Goal: Information Seeking & Learning: Learn about a topic

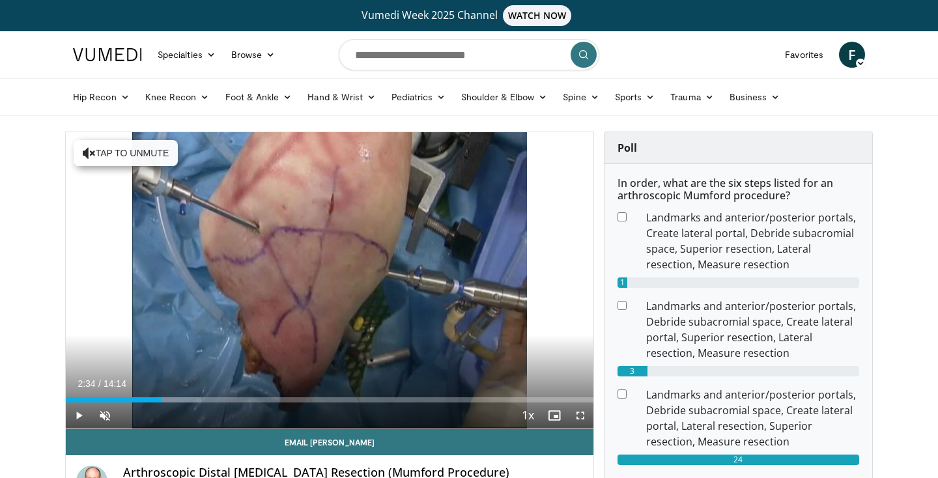
scroll to position [111, 0]
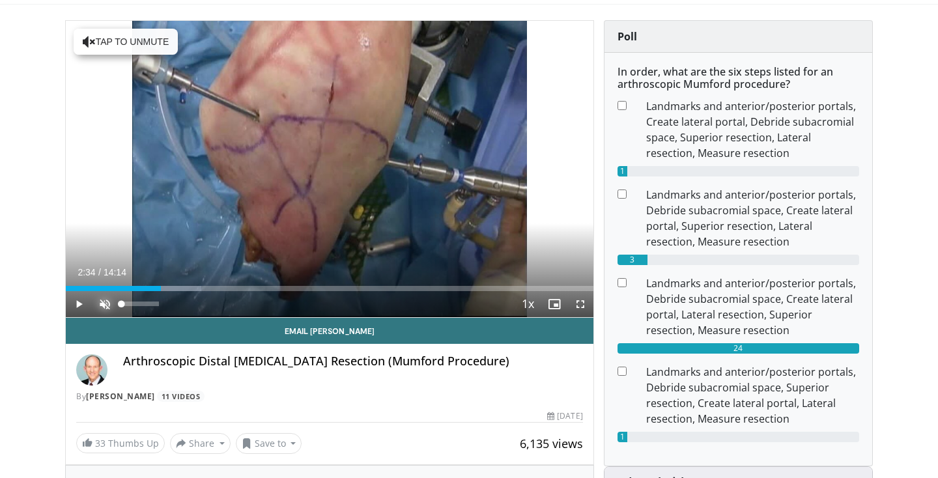
click at [106, 300] on span "Video Player" at bounding box center [105, 304] width 26 height 26
click at [80, 304] on span "Video Player" at bounding box center [79, 304] width 26 height 26
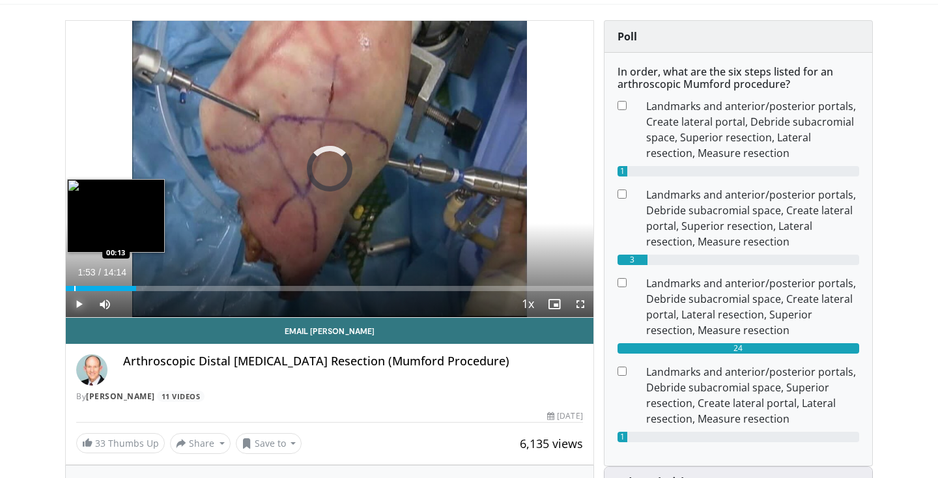
drag, startPoint x: 136, startPoint y: 288, endPoint x: 74, endPoint y: 289, distance: 61.9
click at [74, 289] on div "00:13" at bounding box center [101, 288] width 70 height 5
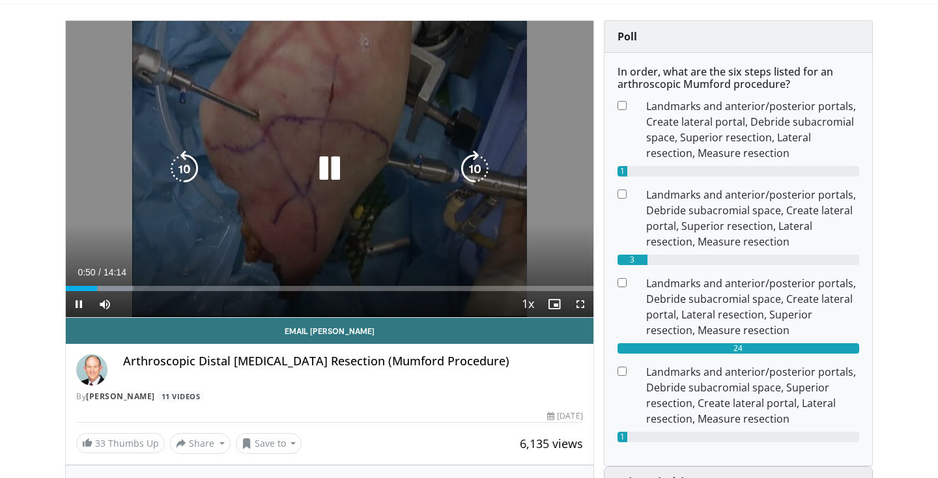
click at [334, 169] on icon "Video Player" at bounding box center [330, 169] width 36 height 36
click at [325, 165] on icon "Video Player" at bounding box center [330, 169] width 36 height 36
click at [330, 168] on icon "Video Player" at bounding box center [330, 169] width 36 height 36
click at [334, 168] on icon "Video Player" at bounding box center [330, 169] width 36 height 36
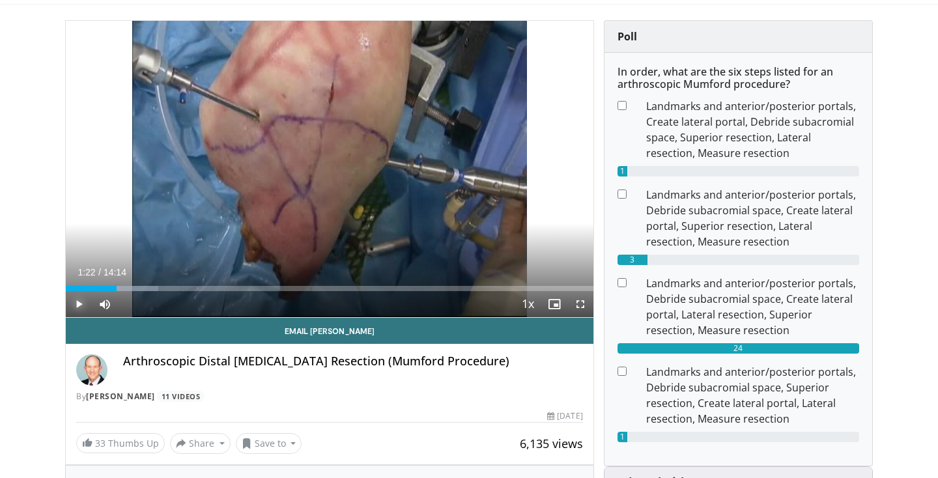
click at [78, 303] on span "Video Player" at bounding box center [79, 304] width 26 height 26
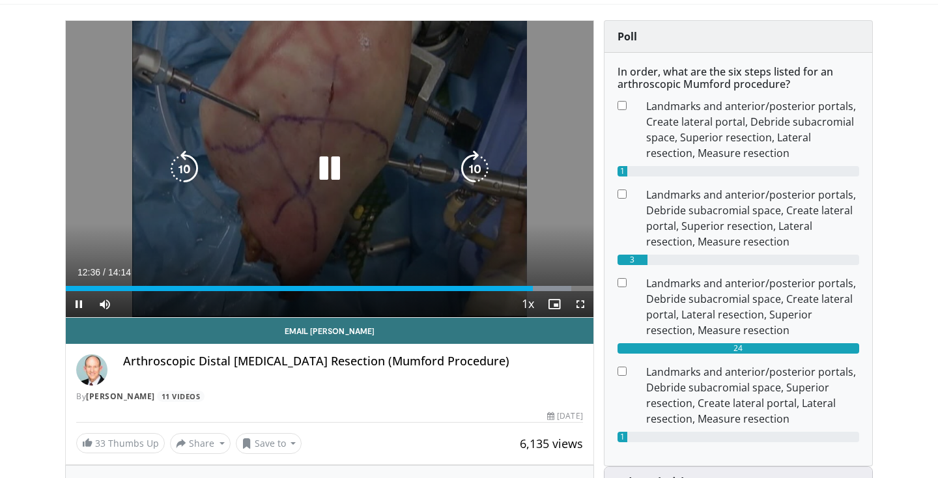
click at [334, 173] on icon "Video Player" at bounding box center [330, 169] width 36 height 36
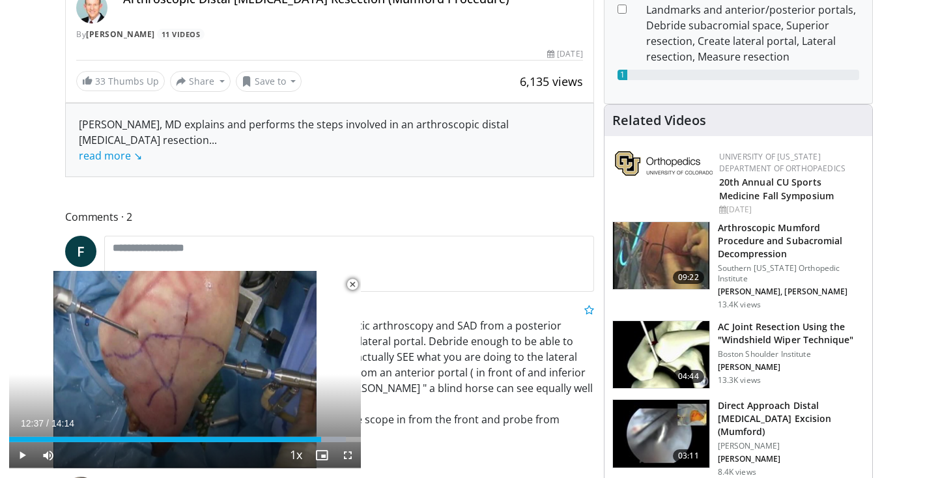
scroll to position [474, 0]
click at [355, 288] on span "Video Player" at bounding box center [353, 285] width 26 height 26
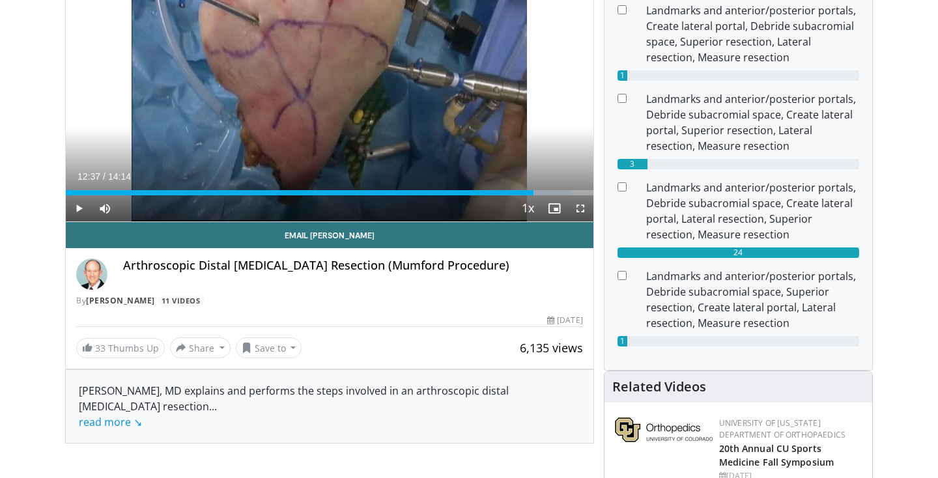
scroll to position [0, 0]
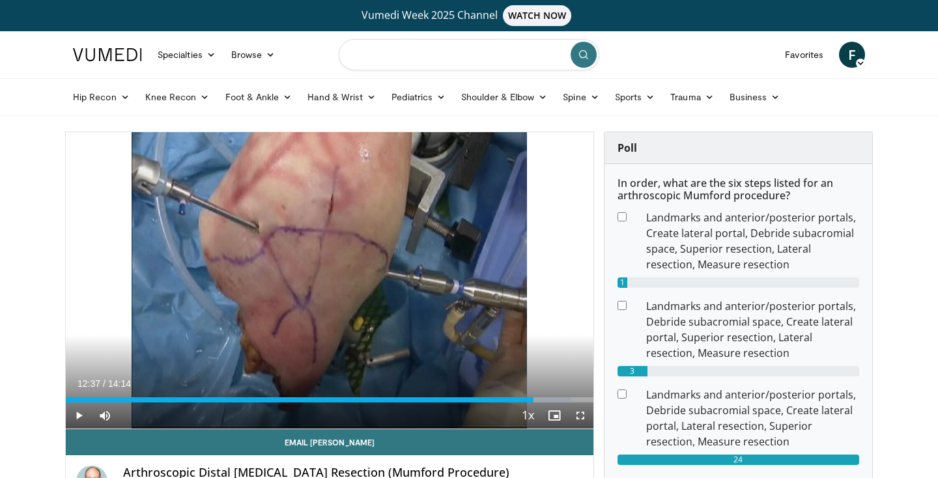
click at [438, 58] on input "Search topics, interventions" at bounding box center [469, 54] width 261 height 31
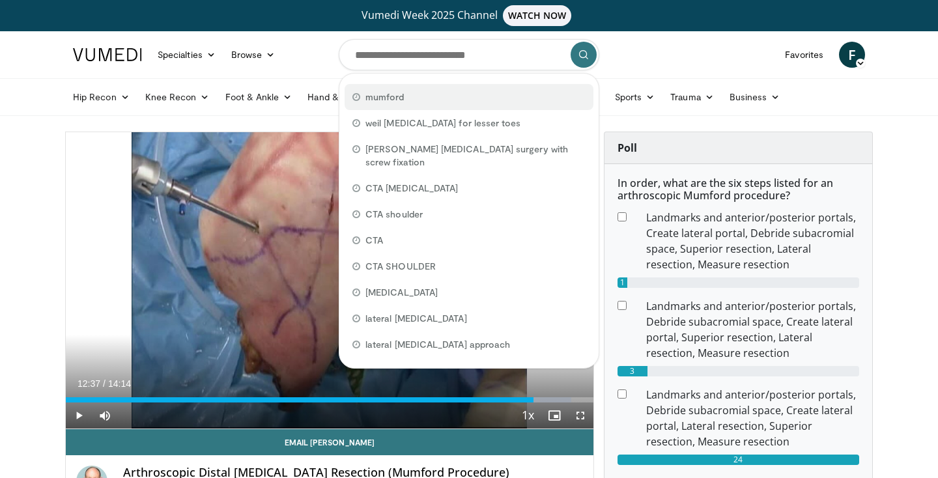
click at [435, 88] on div "mumford" at bounding box center [469, 97] width 249 height 26
type input "*******"
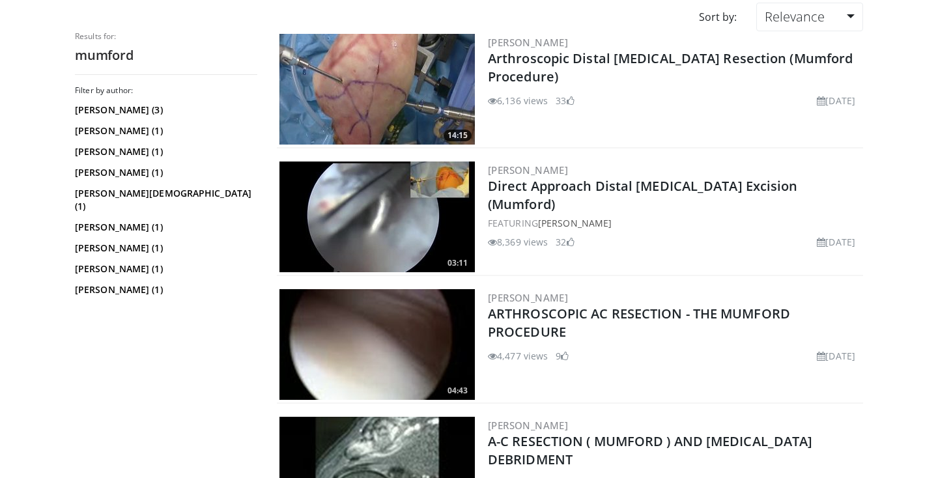
scroll to position [145, 0]
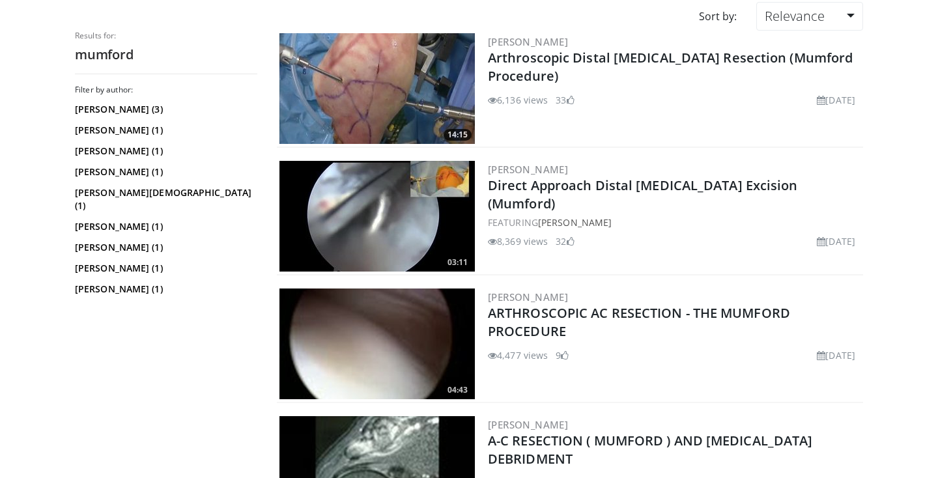
click at [407, 208] on img at bounding box center [378, 216] width 196 height 111
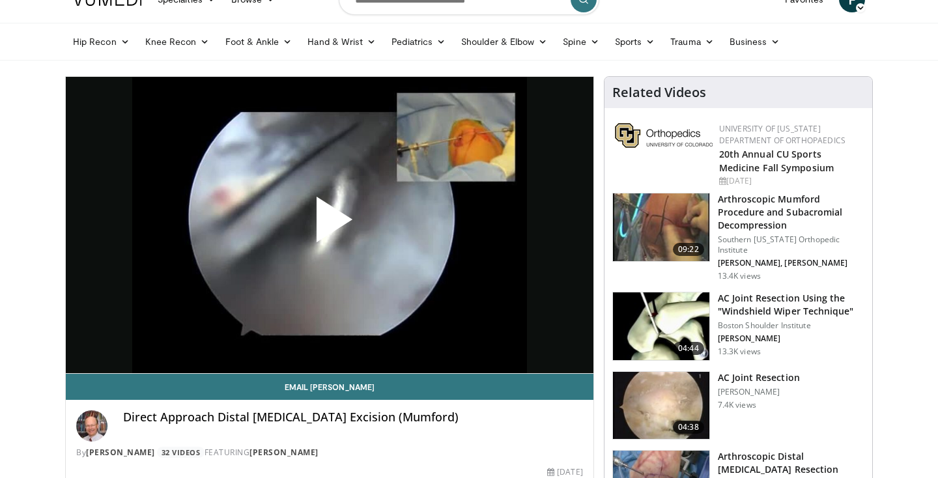
click at [330, 225] on span "Video Player" at bounding box center [330, 225] width 0 height 0
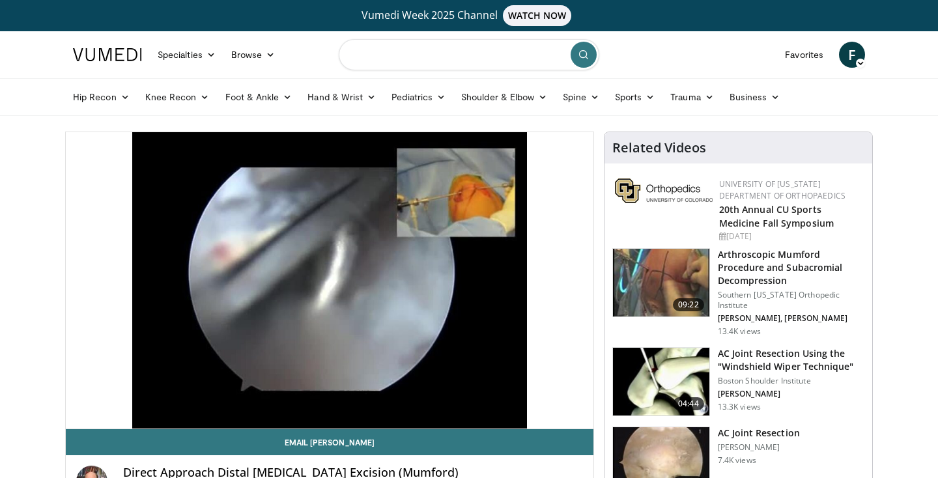
click at [495, 59] on input "Search topics, interventions" at bounding box center [469, 54] width 261 height 31
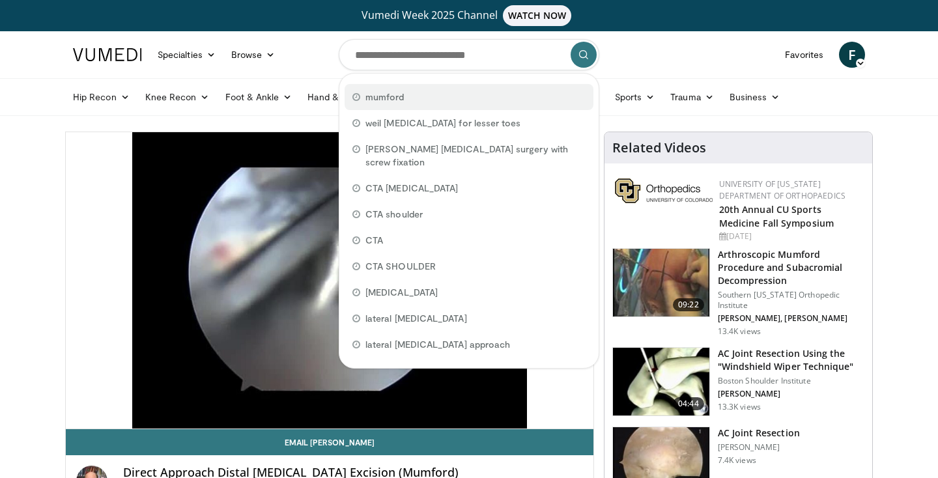
click at [456, 100] on div "mumford" at bounding box center [469, 97] width 249 height 26
type input "*******"
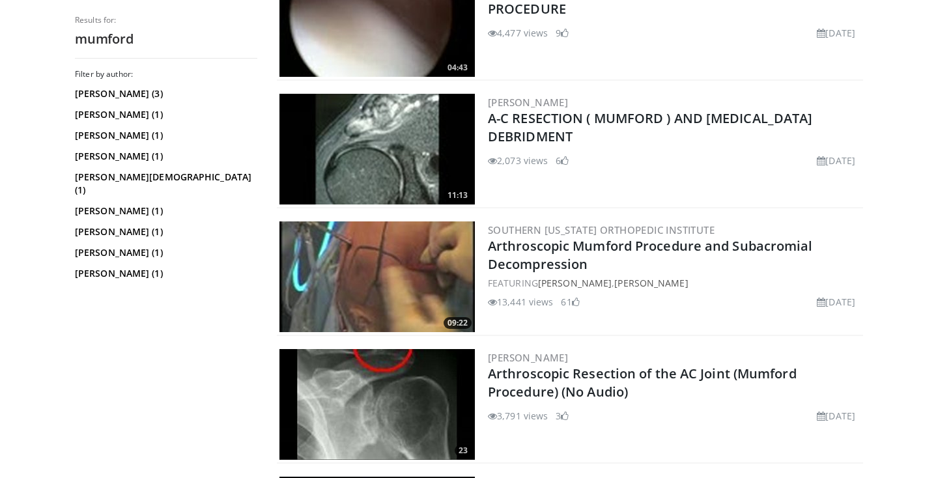
scroll to position [472, 0]
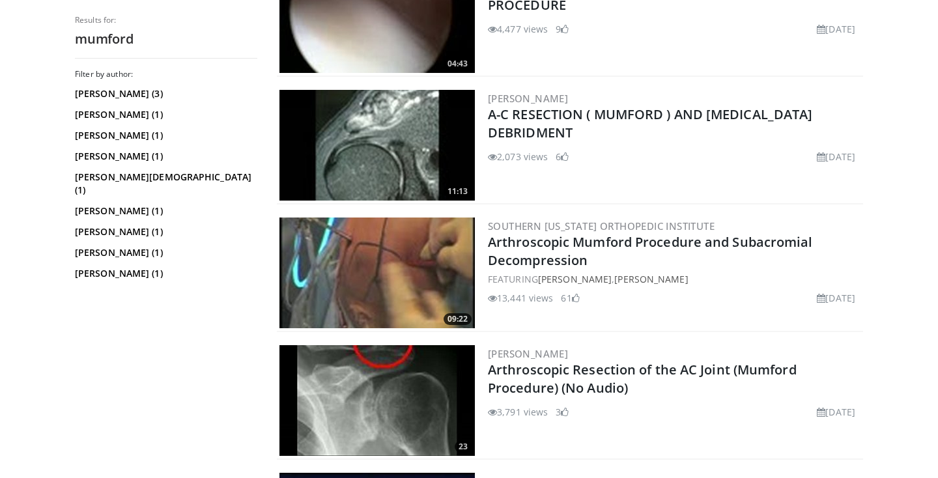
click at [437, 250] on img at bounding box center [378, 273] width 196 height 111
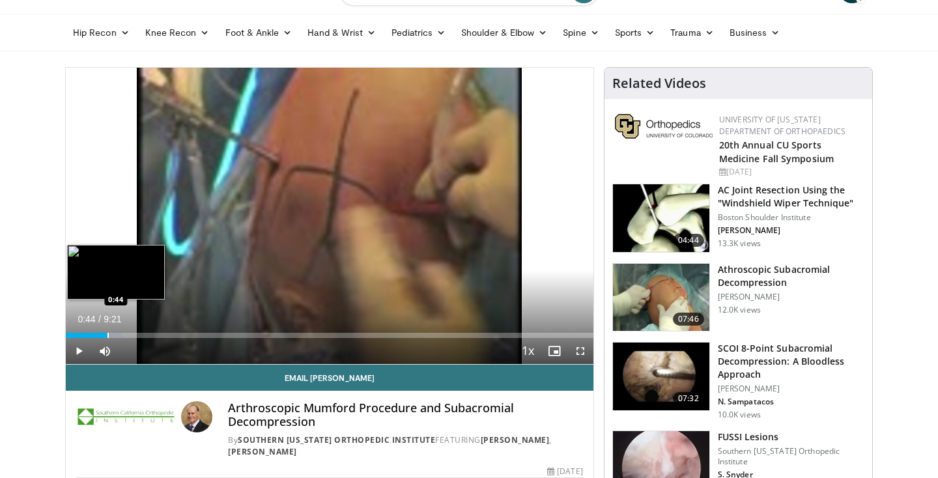
drag, startPoint x: 72, startPoint y: 337, endPoint x: 108, endPoint y: 335, distance: 35.9
click at [108, 335] on div "Loaded : 10.69% 0:44 0:44" at bounding box center [330, 335] width 528 height 5
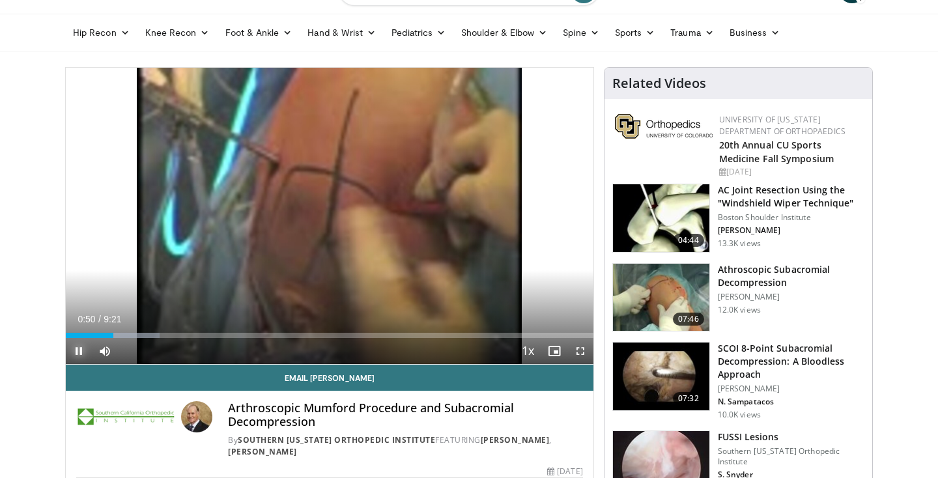
click at [80, 353] on span "Video Player" at bounding box center [79, 351] width 26 height 26
click at [78, 351] on span "Video Player" at bounding box center [79, 351] width 26 height 26
